Goal: Information Seeking & Learning: Learn about a topic

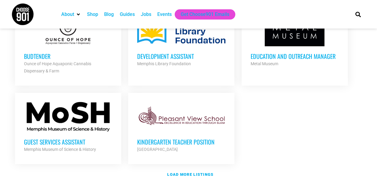
scroll to position [720, 0]
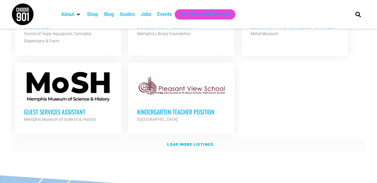
click at [201, 142] on strong "Load more listings" at bounding box center [190, 144] width 46 height 4
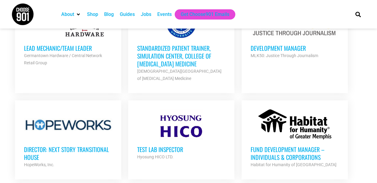
scroll to position [1050, 0]
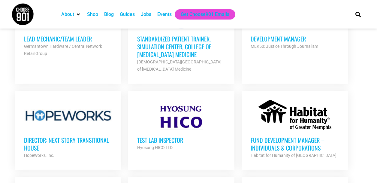
click at [174, 122] on div at bounding box center [181, 115] width 88 height 30
click at [182, 111] on div at bounding box center [181, 115] width 88 height 30
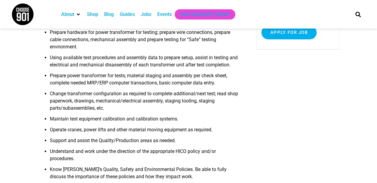
scroll to position [180, 0]
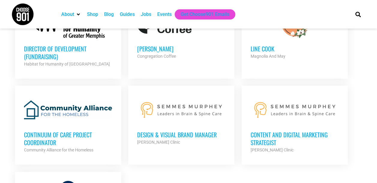
scroll to position [1229, 0]
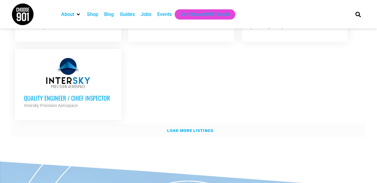
click at [176, 128] on strong "Load more listings" at bounding box center [190, 130] width 46 height 4
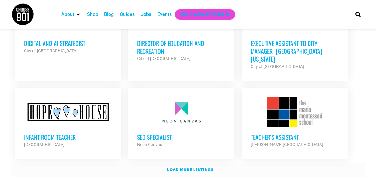
scroll to position [1859, 0]
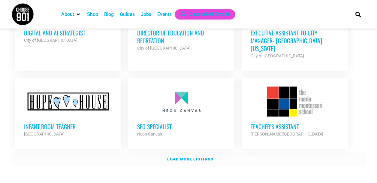
click at [197, 152] on link "Load more listings" at bounding box center [188, 159] width 354 height 14
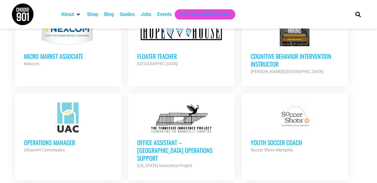
scroll to position [2009, 0]
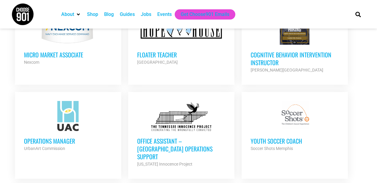
click at [195, 106] on div at bounding box center [181, 116] width 88 height 30
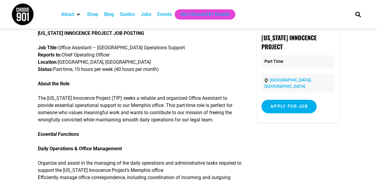
scroll to position [60, 0]
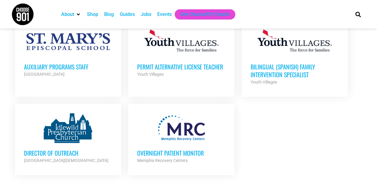
scroll to position [2429, 0]
